Goal: Contribute content: Contribute content

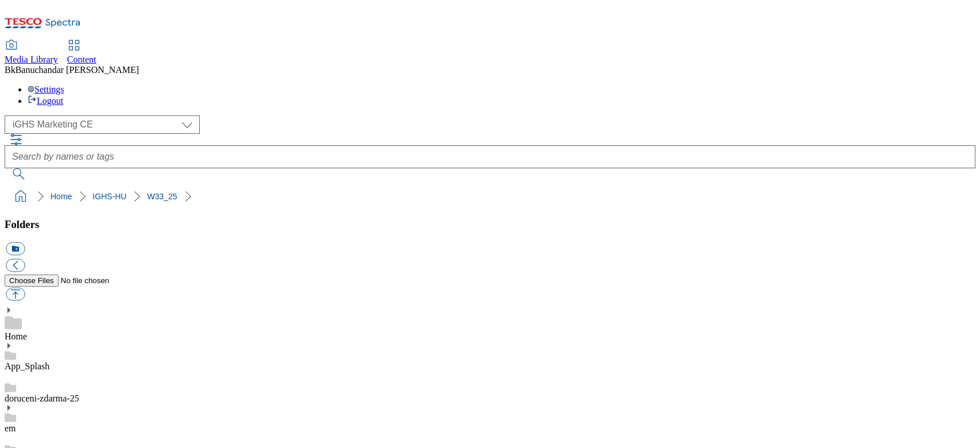
select select "flare-ighs-ce-mktg"
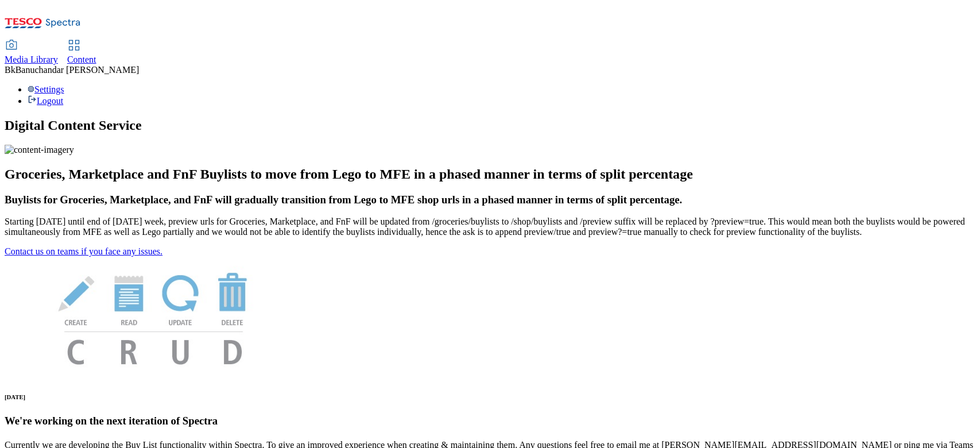
click at [18, 38] on icon at bounding box center [12, 45] width 14 height 14
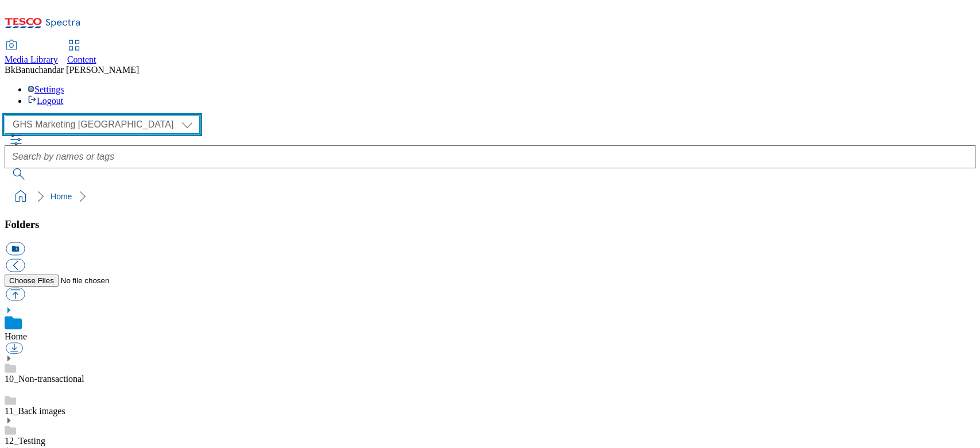
click at [69, 115] on select "GHS Marketing UK iGHS Marketing CE MCA CZ MCA HU MCA SK" at bounding box center [102, 124] width 195 height 18
select select "flare-ighs-ce-mktg"
click at [8, 115] on select "GHS Marketing UK iGHS Marketing CE MCA CZ MCA HU MCA SK" at bounding box center [102, 124] width 195 height 18
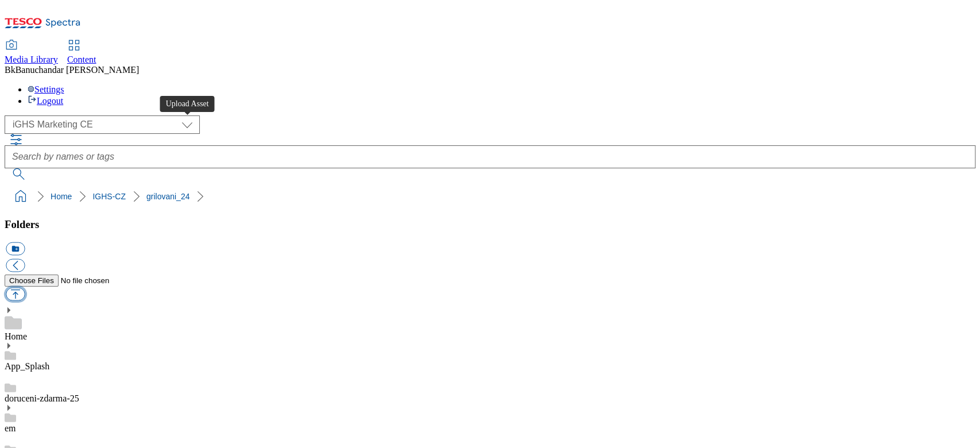
click at [25, 288] on button "button" at bounding box center [15, 294] width 19 height 13
type input "C:\fakepath\foot_clubcard_en.png"
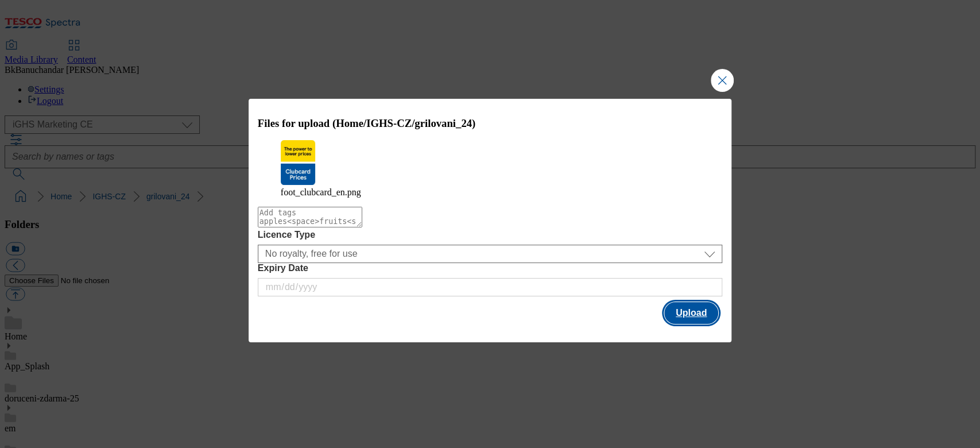
click at [685, 315] on button "Upload" at bounding box center [691, 313] width 54 height 22
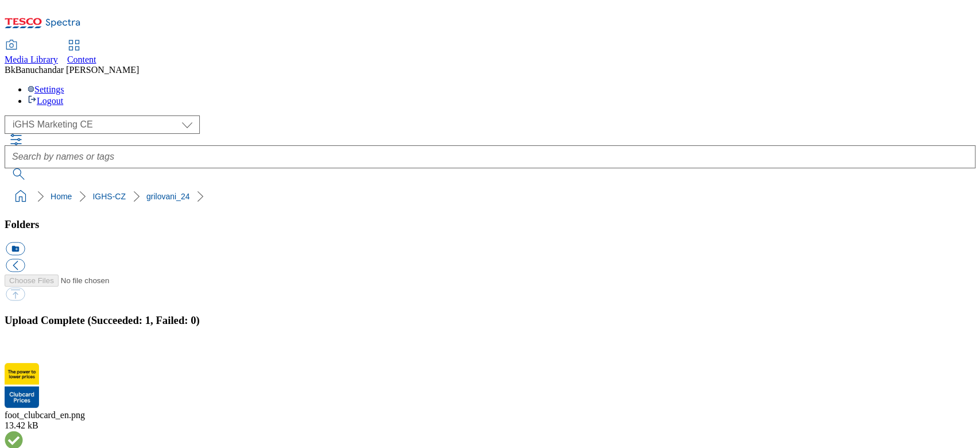
click at [23, 351] on button "button" at bounding box center [14, 356] width 17 height 11
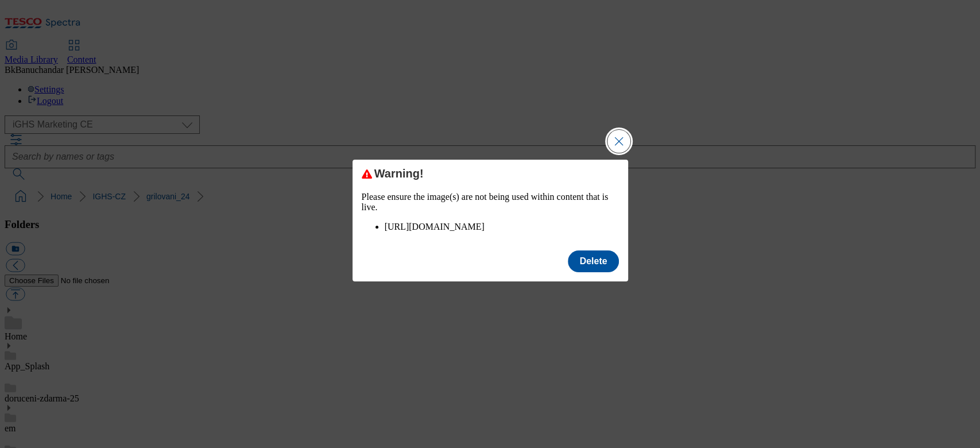
click at [611, 131] on button "Close Modal" at bounding box center [619, 141] width 23 height 23
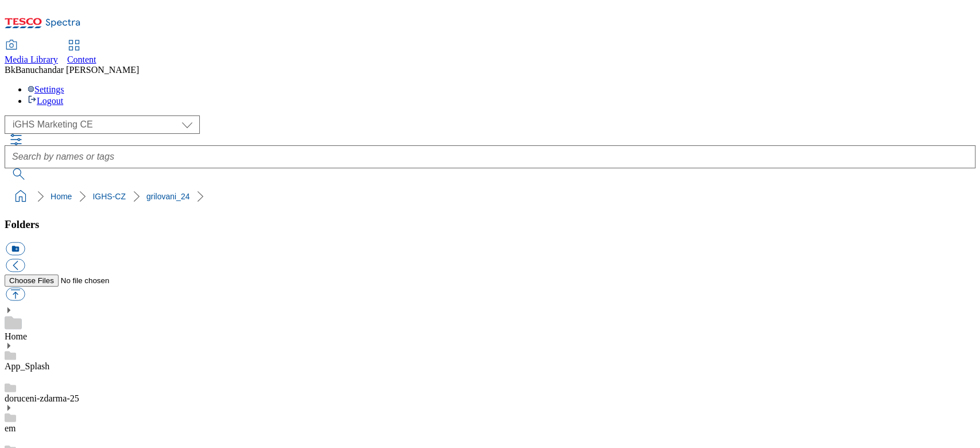
scroll to position [0, 0]
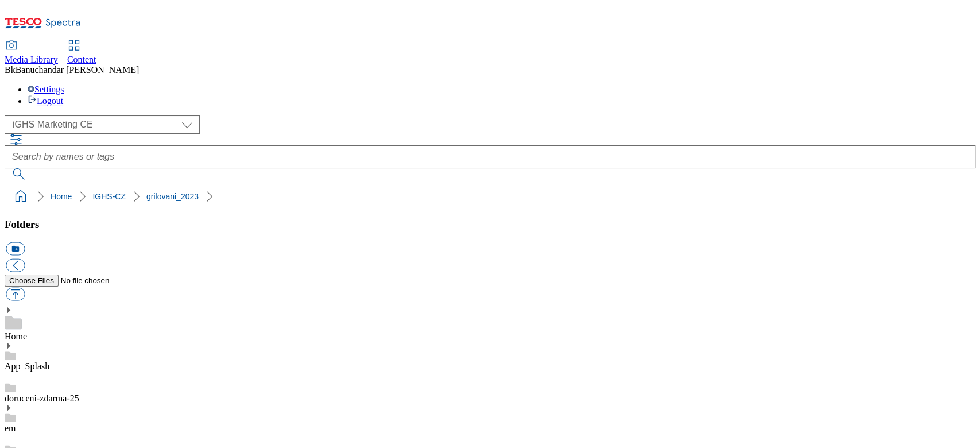
scroll to position [382, 0]
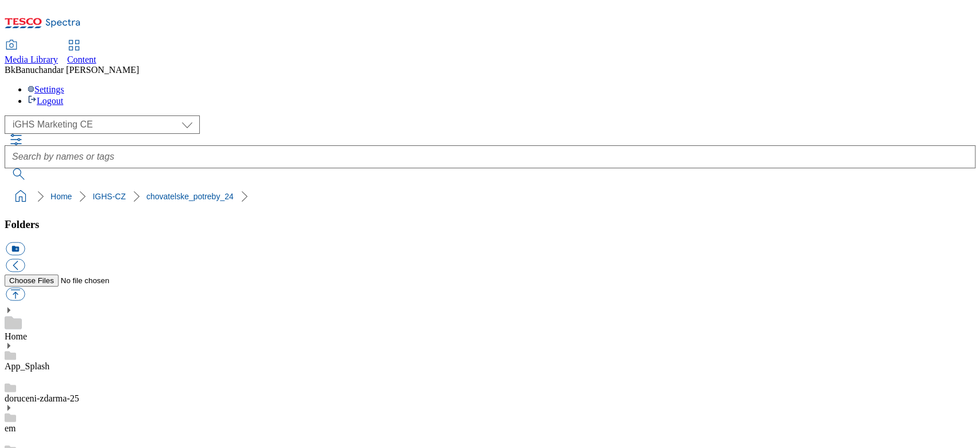
scroll to position [700, 0]
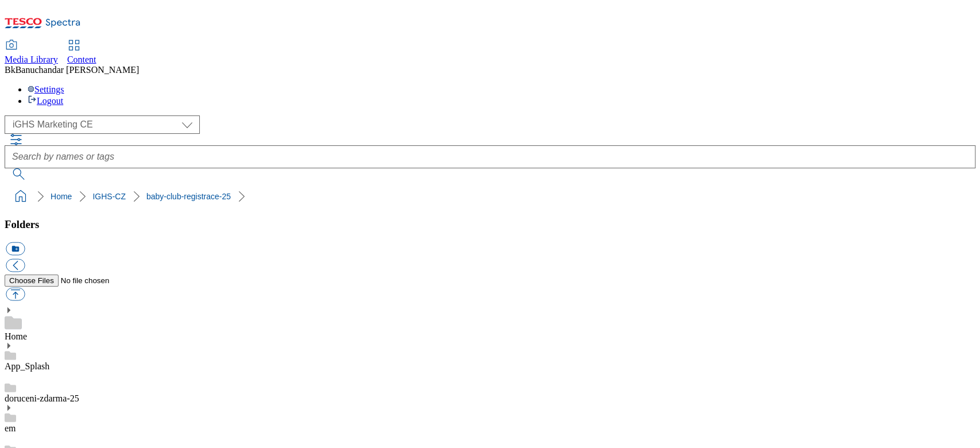
scroll to position [700, 0]
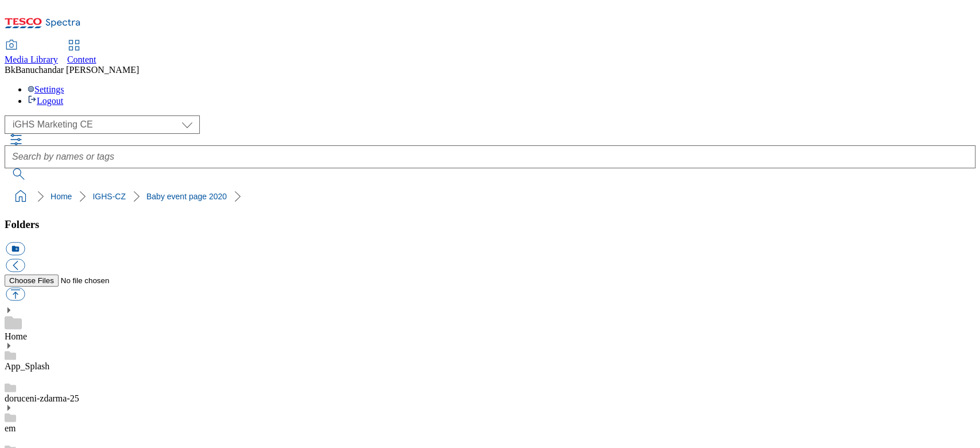
scroll to position [21, 0]
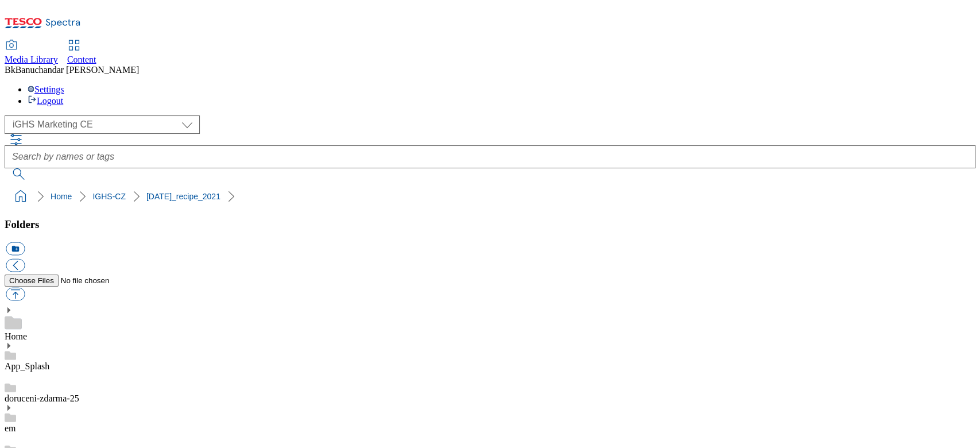
scroll to position [149, 0]
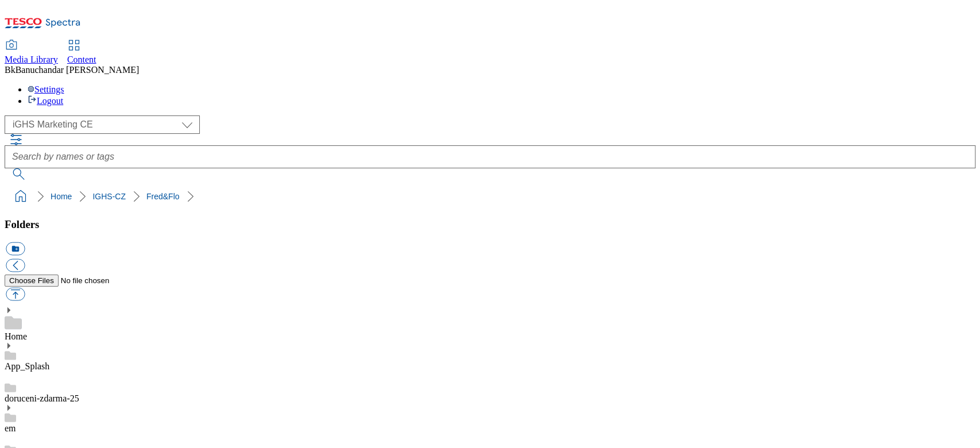
scroll to position [149, 0]
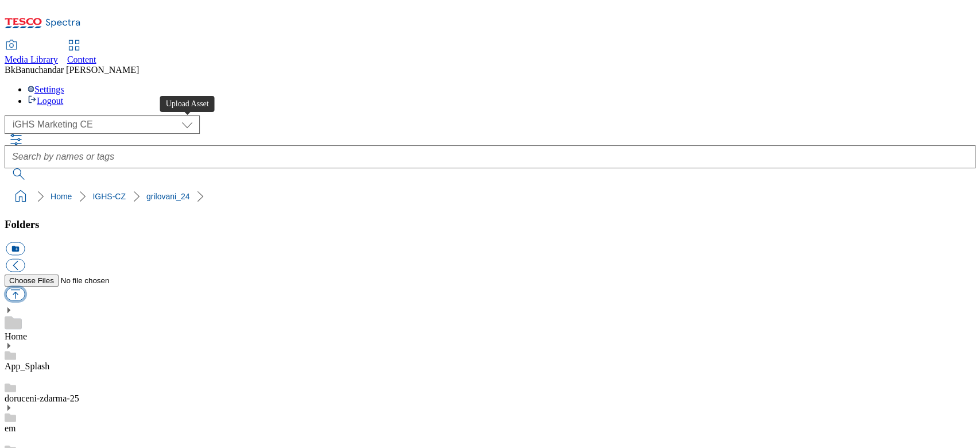
click at [25, 288] on button "button" at bounding box center [15, 294] width 19 height 13
type input "C:\fakepath\new_ping_clubcard.jpg"
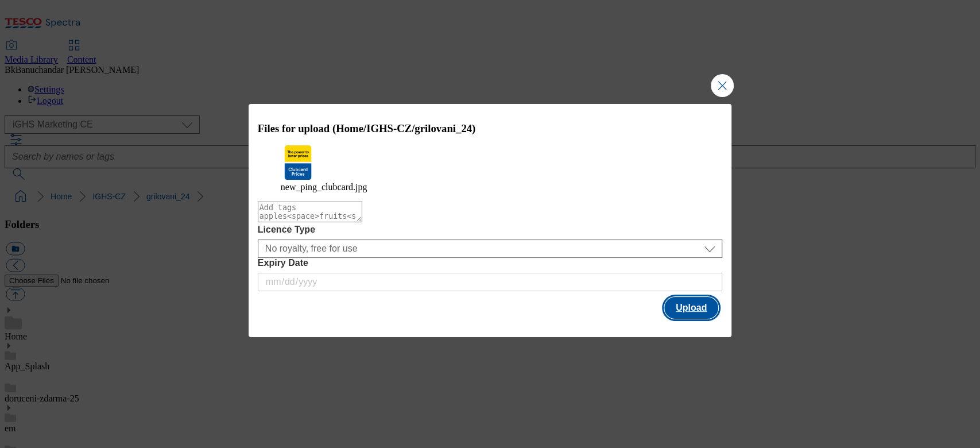
click at [684, 312] on button "Upload" at bounding box center [691, 308] width 54 height 22
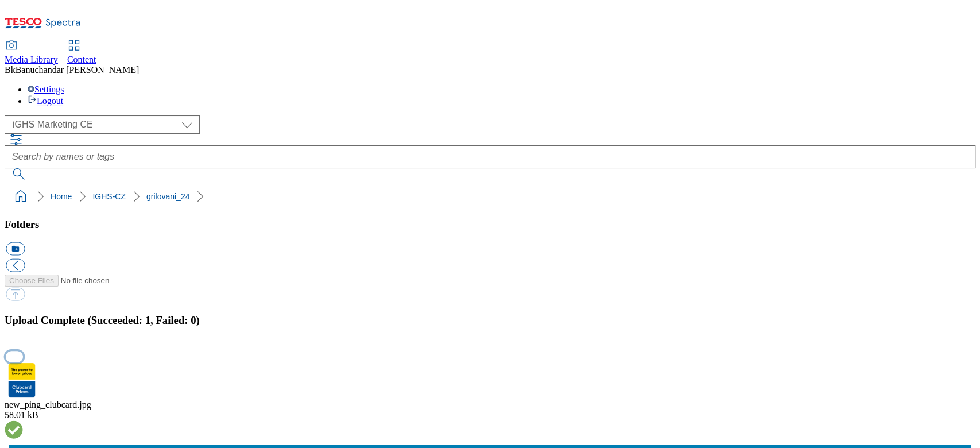
click at [23, 351] on button "button" at bounding box center [14, 356] width 17 height 11
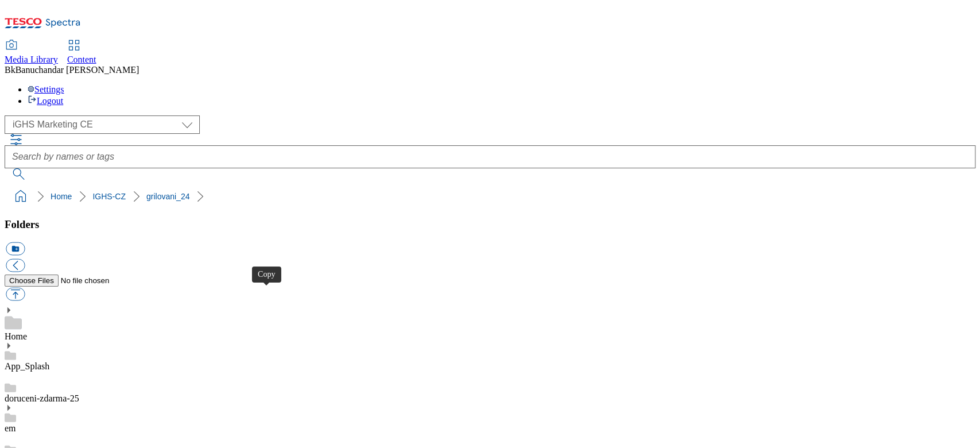
click at [25, 288] on button "button" at bounding box center [15, 294] width 19 height 13
type input "C:\fakepath\footer_clubcard_new.png"
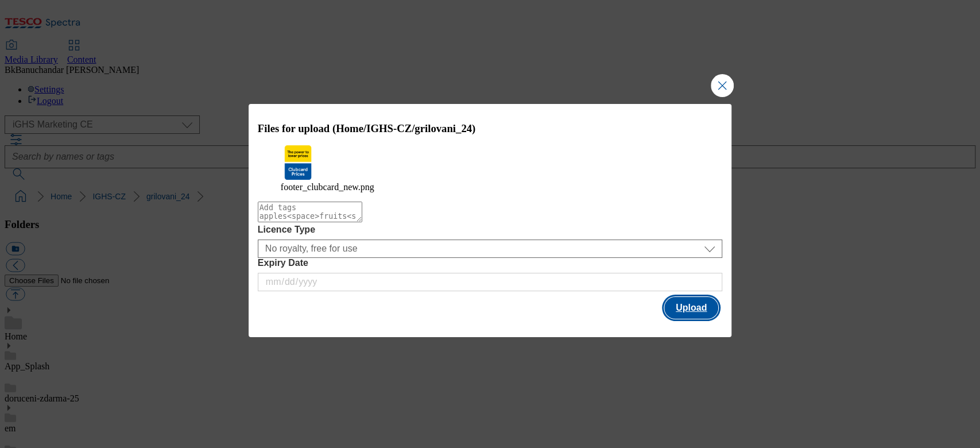
click at [688, 310] on button "Upload" at bounding box center [691, 308] width 54 height 22
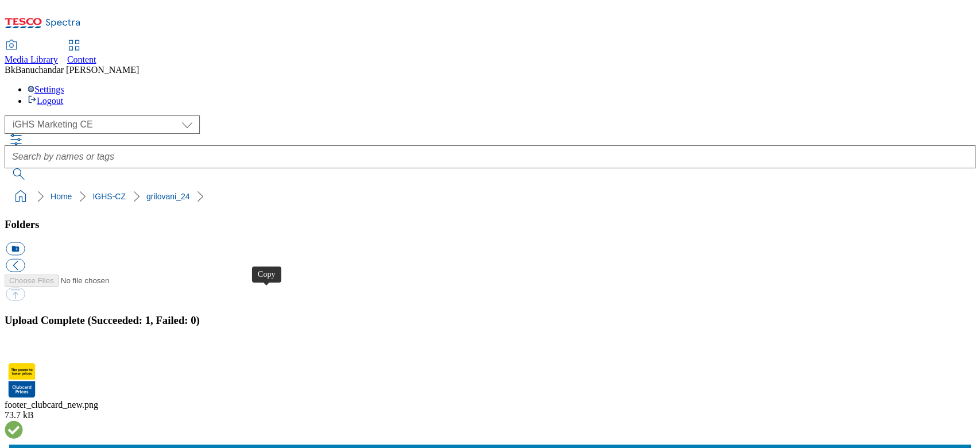
click at [23, 351] on button "button" at bounding box center [14, 356] width 17 height 11
